Goal: Transaction & Acquisition: Purchase product/service

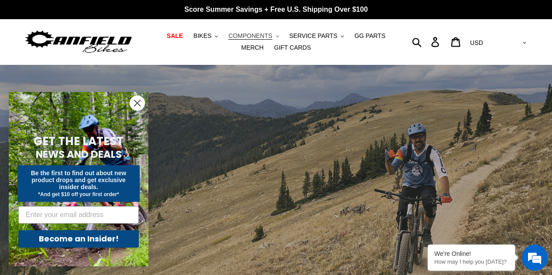
click at [236, 34] on span "COMPONENTS" at bounding box center [250, 35] width 44 height 7
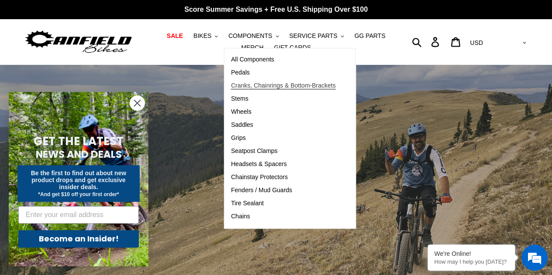
click at [261, 88] on span "Cranks, Chainrings & Bottom-Brackets" at bounding box center [283, 85] width 105 height 7
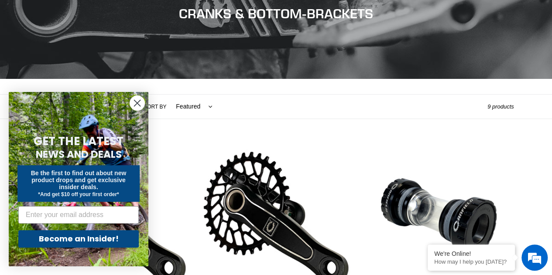
scroll to position [175, 0]
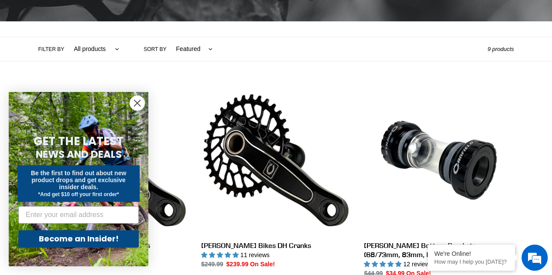
click at [136, 103] on circle "Close dialog" at bounding box center [137, 103] width 14 height 14
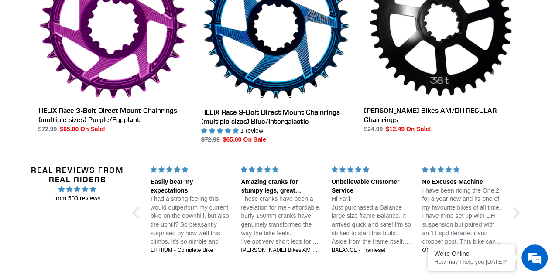
scroll to position [728, 0]
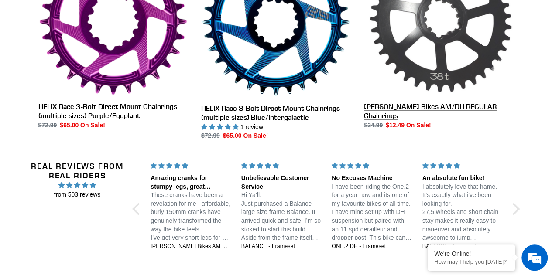
click at [441, 42] on link "[PERSON_NAME] Bikes AM/DH REGULAR Chainrings" at bounding box center [439, 38] width 150 height 182
